Goal: Task Accomplishment & Management: Complete application form

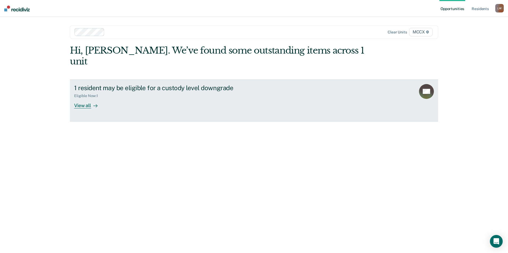
click at [85, 98] on div "View all" at bounding box center [89, 103] width 30 height 10
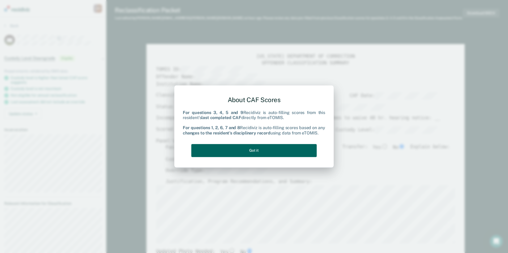
click at [278, 151] on button "Got it" at bounding box center [253, 150] width 125 height 13
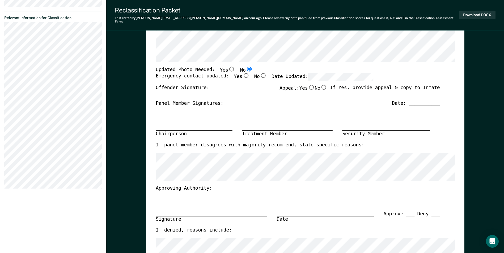
scroll to position [53, 0]
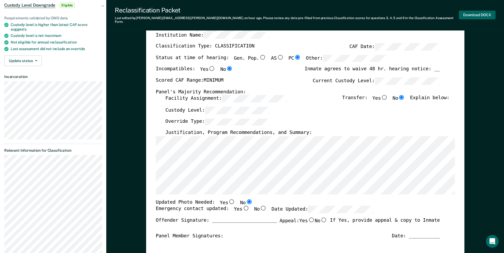
click at [473, 13] on button "Download DOCX" at bounding box center [476, 15] width 37 height 9
type textarea "x"
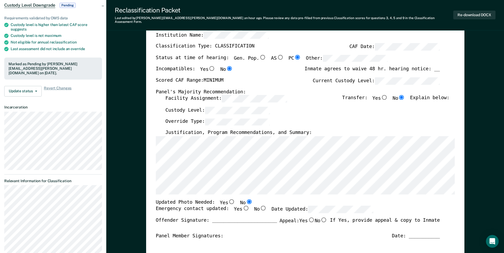
click at [303, 32] on div "Institution Name:" at bounding box center [298, 38] width 284 height 12
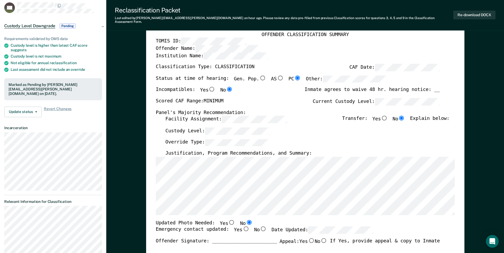
scroll to position [0, 0]
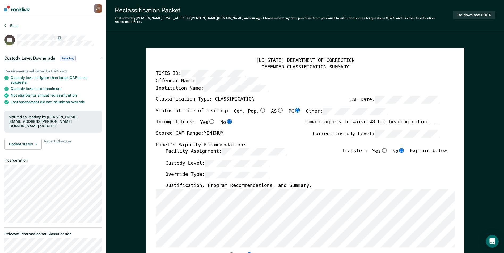
click at [8, 26] on button "Back" at bounding box center [11, 25] width 14 height 5
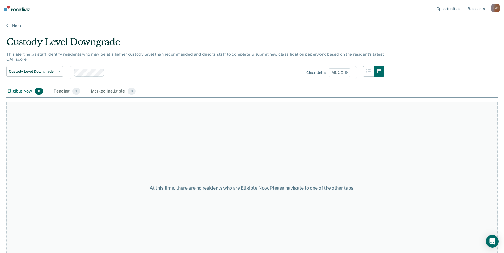
click at [208, 41] on div "Custody Level Downgrade" at bounding box center [195, 44] width 378 height 15
